Goal: Task Accomplishment & Management: Manage account settings

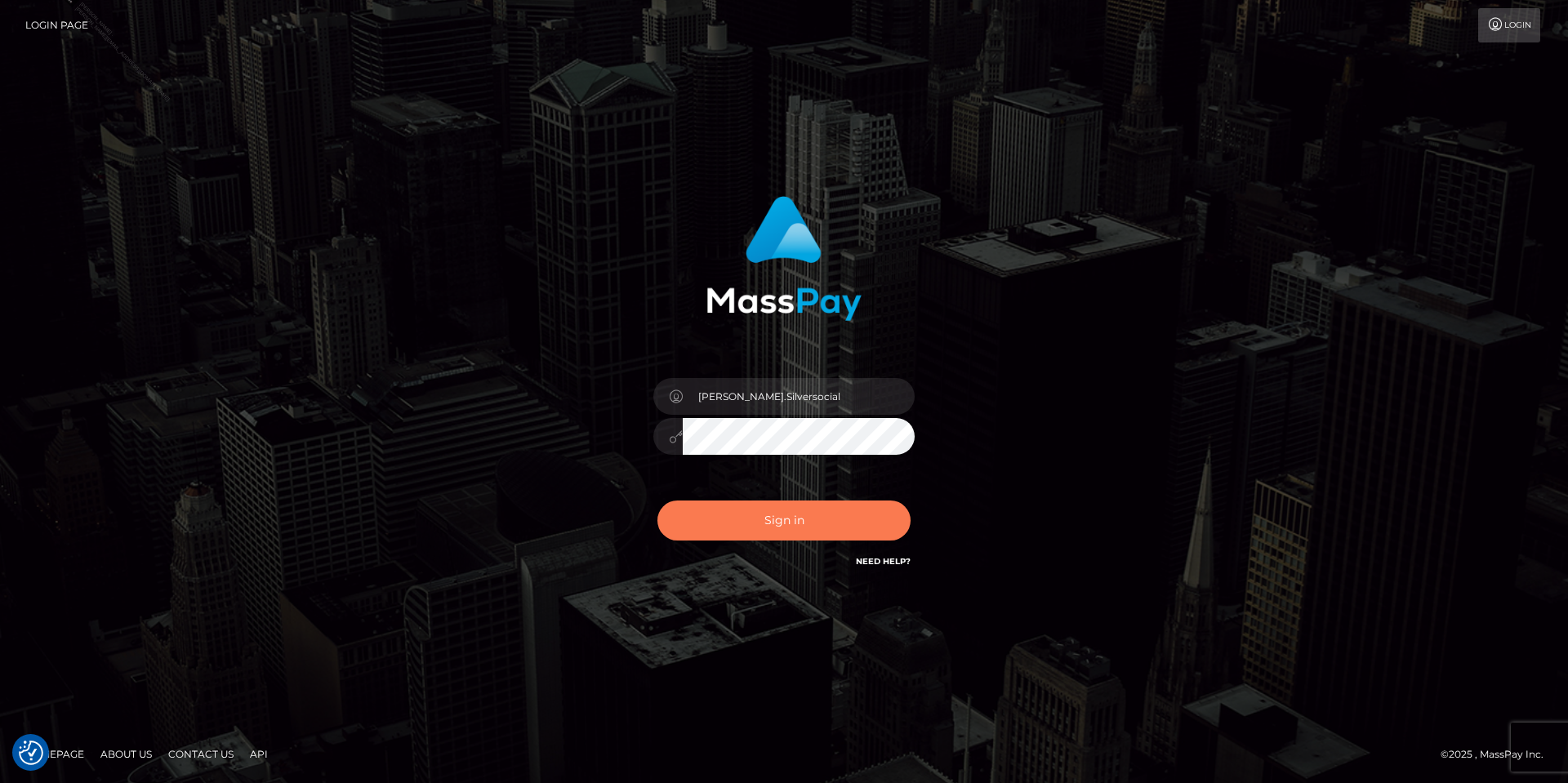
click at [807, 501] on button "Sign in" at bounding box center [784, 520] width 253 height 40
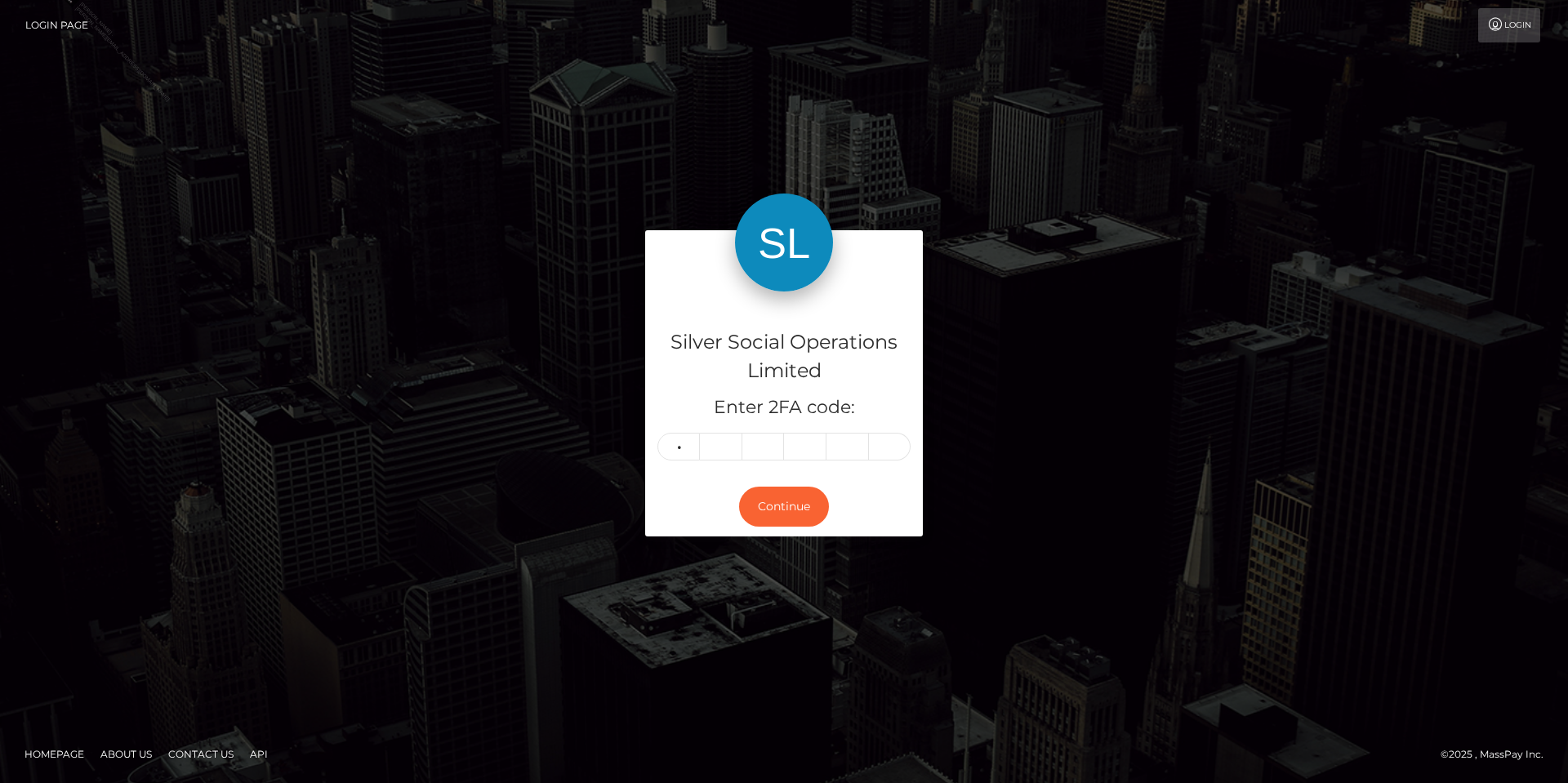
type input "7"
type input "9"
type input "1"
type input "5"
type input "1"
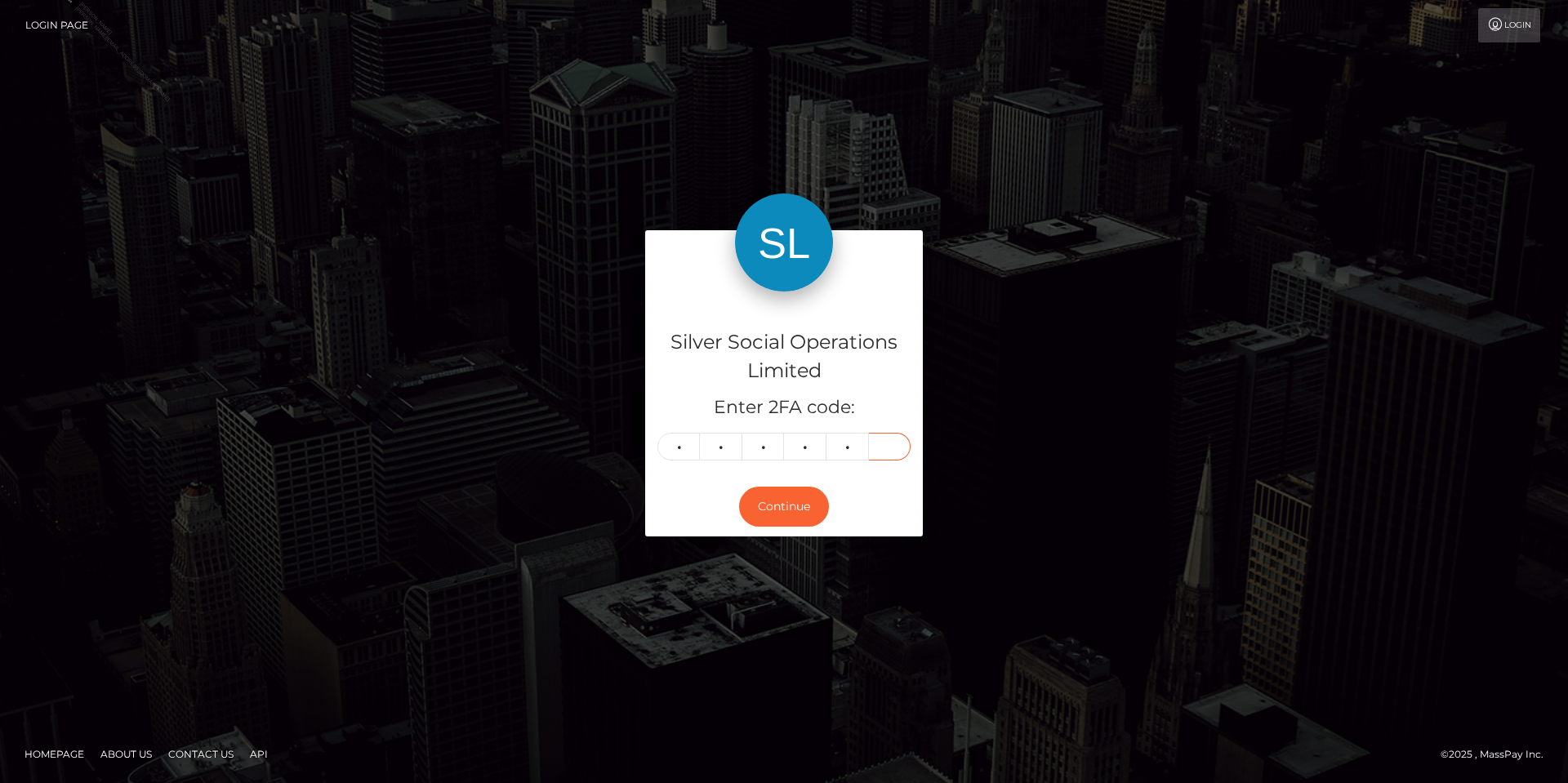
type input "4"
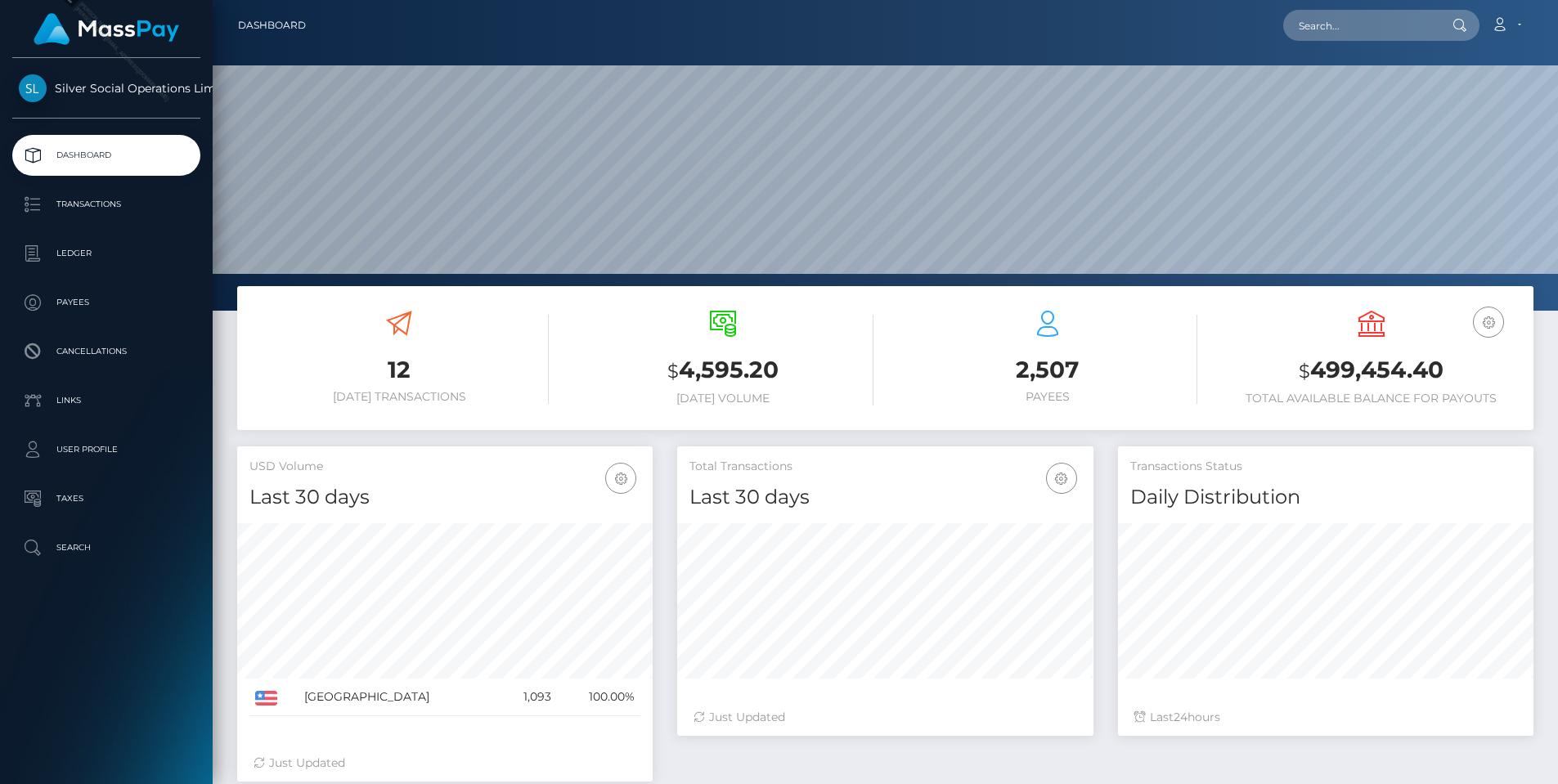
scroll to position [290, 416]
drag, startPoint x: 1464, startPoint y: 379, endPoint x: 1314, endPoint y: 369, distance: 150.3
click at [1314, 369] on h3 "$ 499,454.40" at bounding box center [1372, 371] width 299 height 34
copy h3 "499,454.40"
